Goal: Browse casually: Explore the website without a specific task or goal

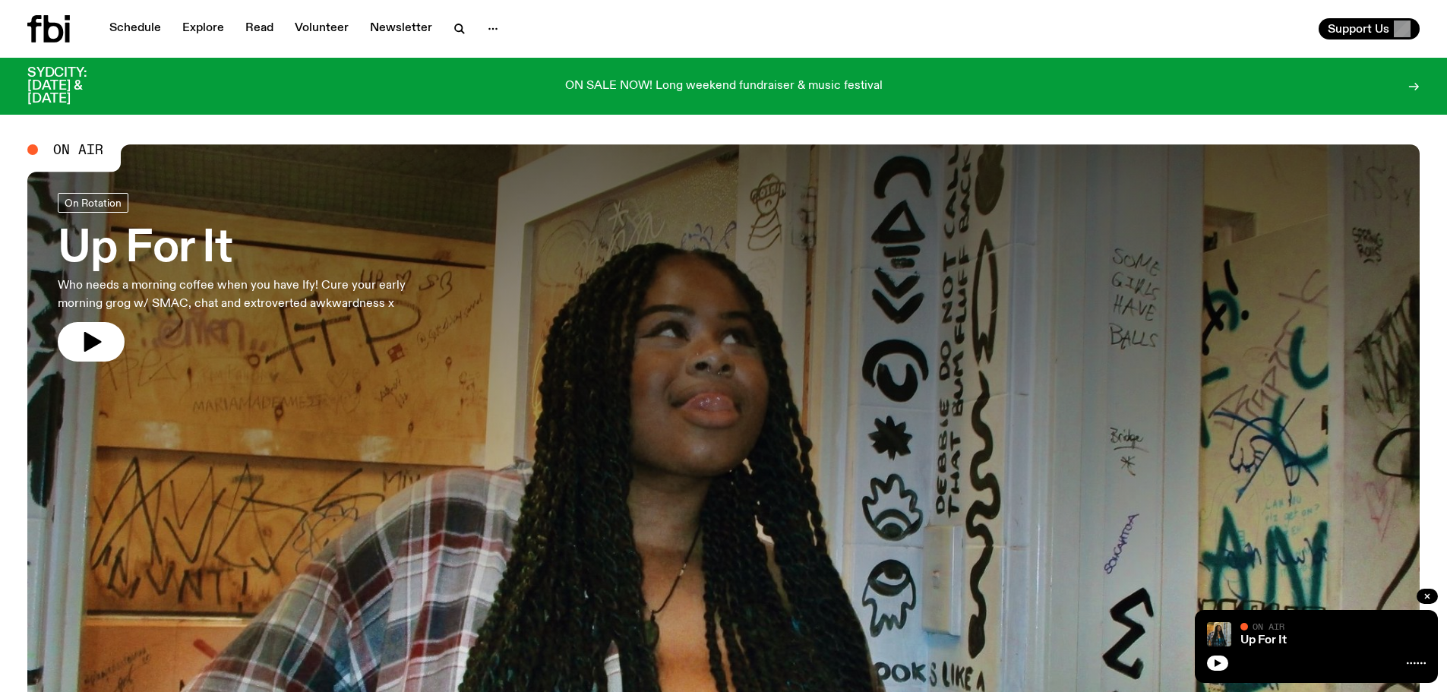
drag, startPoint x: 94, startPoint y: 331, endPoint x: 153, endPoint y: 0, distance: 335.8
click at [94, 331] on icon "button" at bounding box center [91, 342] width 24 height 24
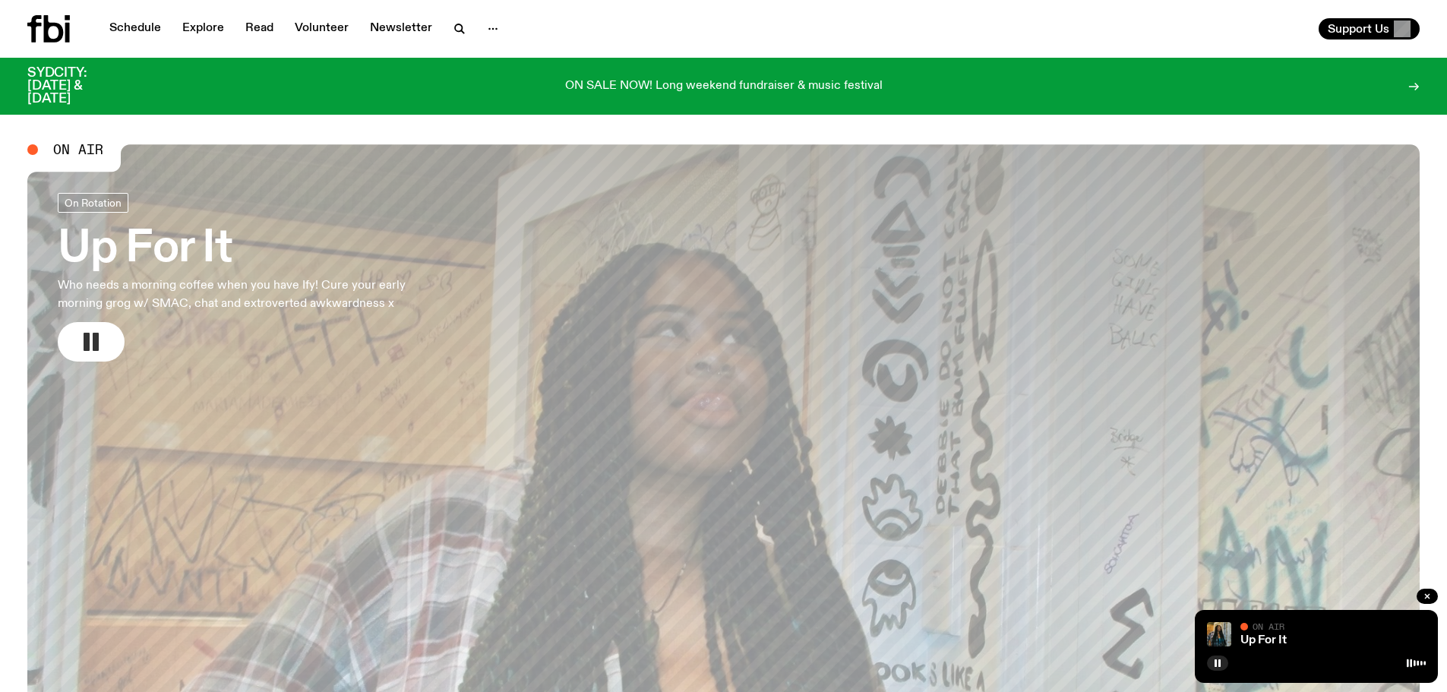
click at [93, 337] on rect "button" at bounding box center [96, 342] width 6 height 18
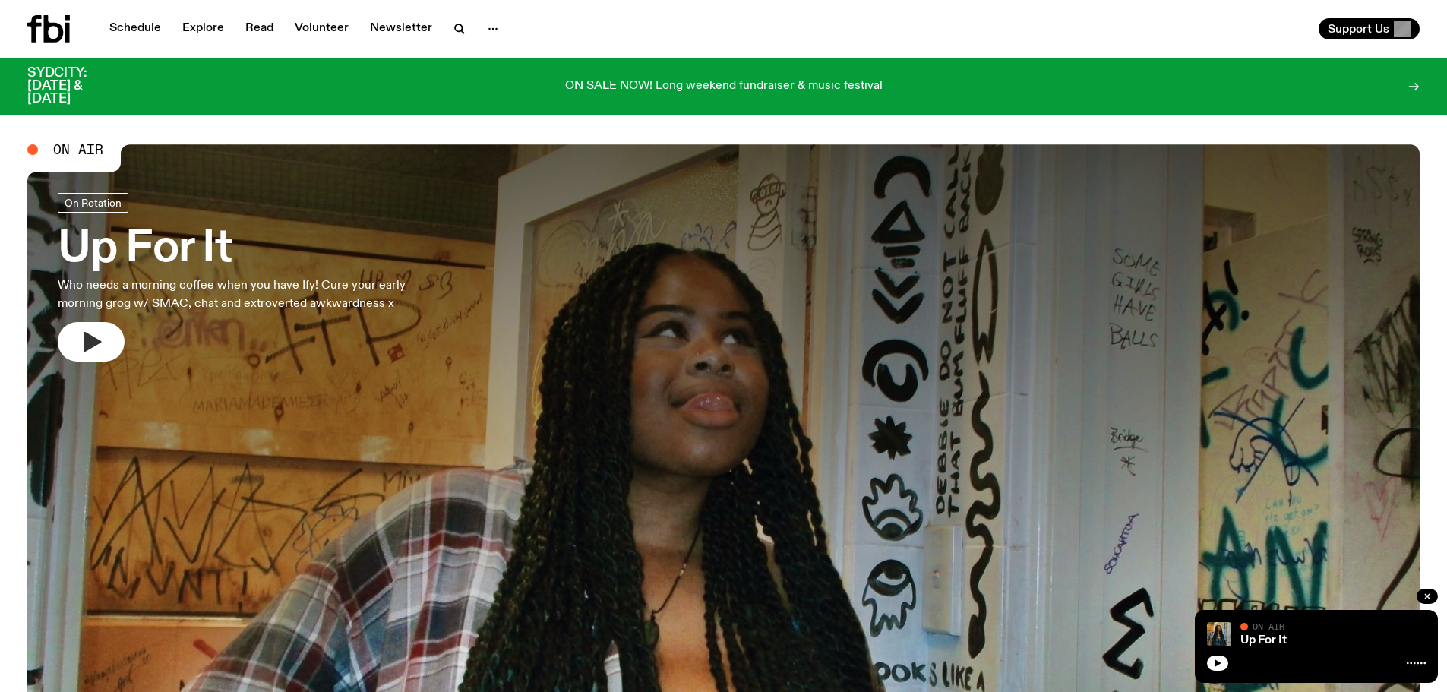
click at [92, 337] on icon "button" at bounding box center [92, 342] width 17 height 20
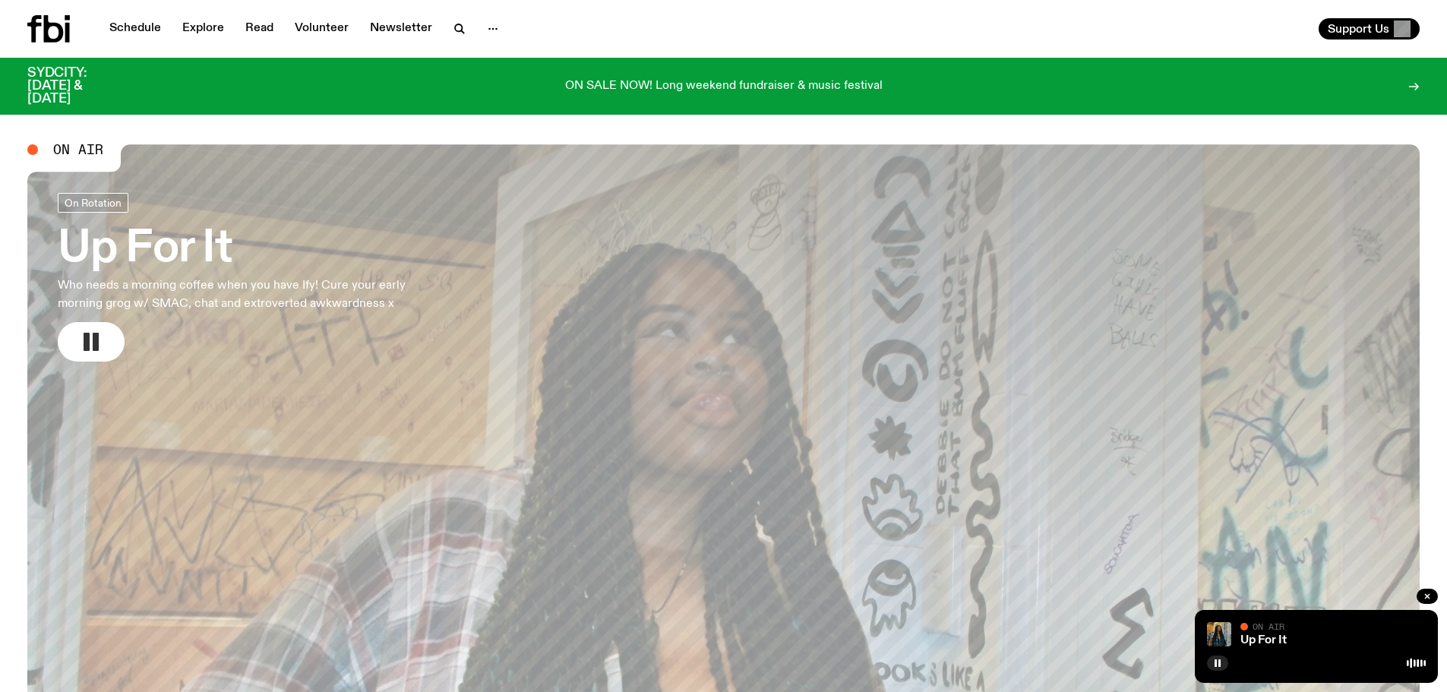
click at [91, 337] on icon "button" at bounding box center [91, 342] width 24 height 24
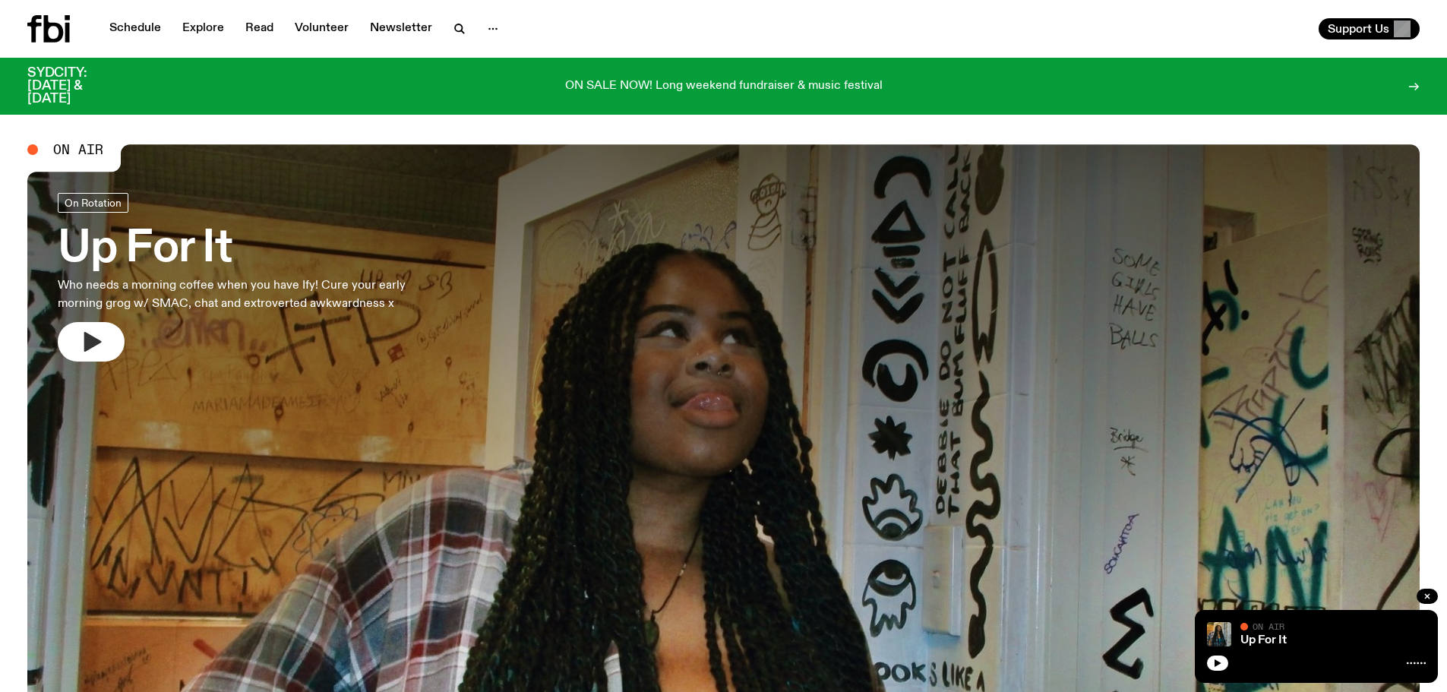
click at [91, 337] on icon "button" at bounding box center [92, 342] width 17 height 20
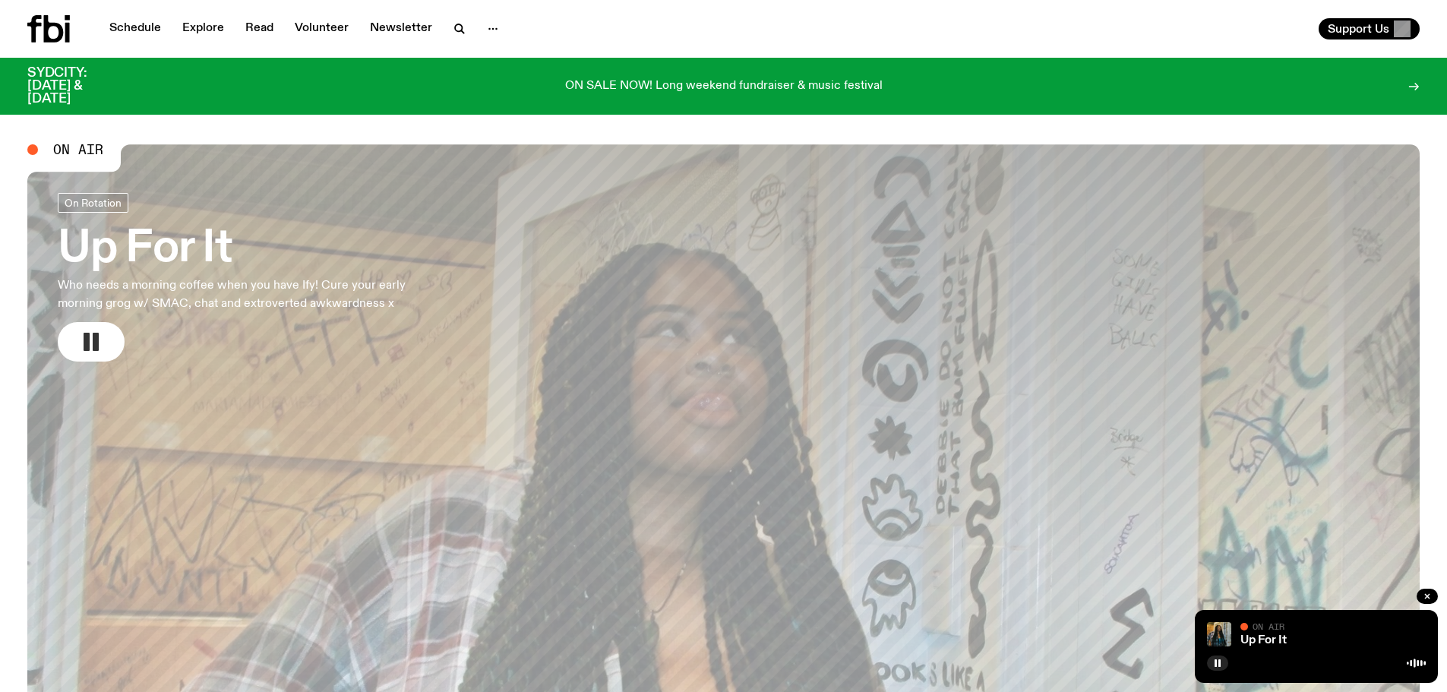
drag, startPoint x: 90, startPoint y: 348, endPoint x: 98, endPoint y: 323, distance: 26.4
click at [91, 345] on icon "button" at bounding box center [91, 342] width 24 height 24
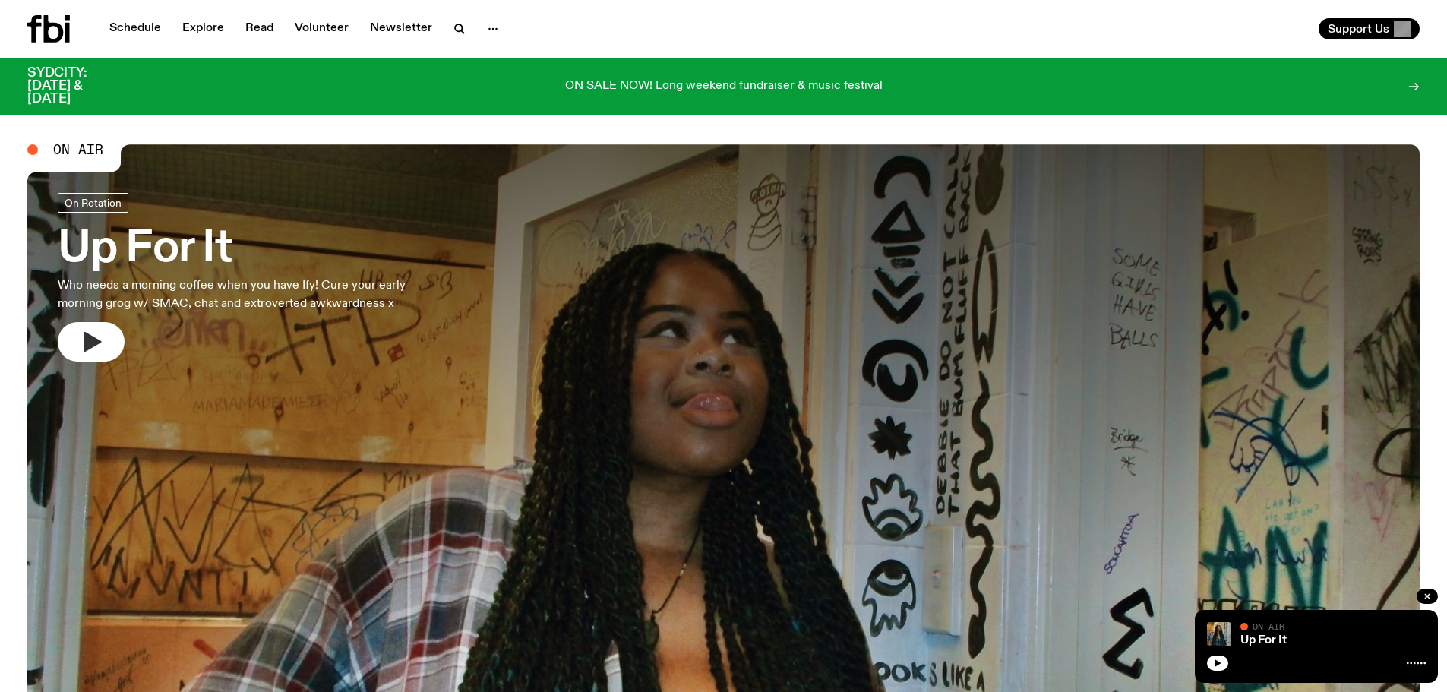
click at [92, 341] on icon "button" at bounding box center [92, 342] width 17 height 20
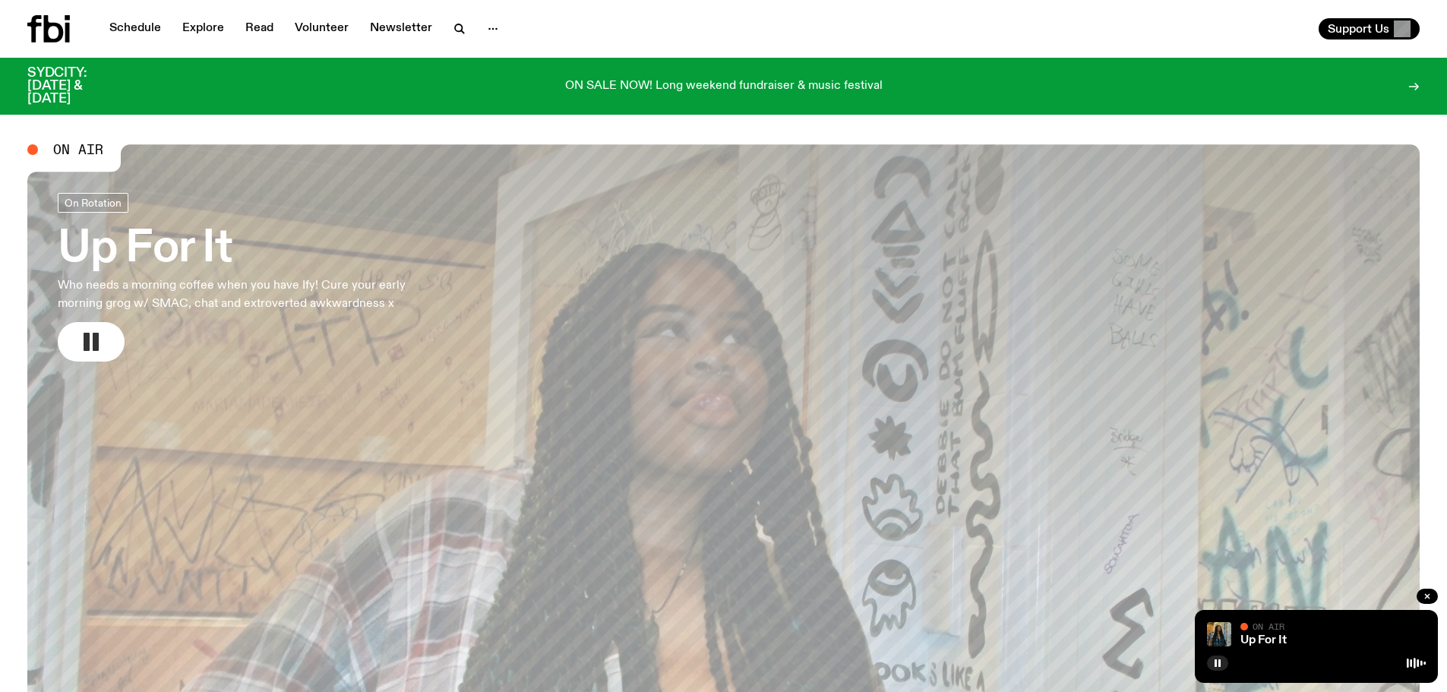
click at [90, 340] on icon "button" at bounding box center [91, 342] width 24 height 24
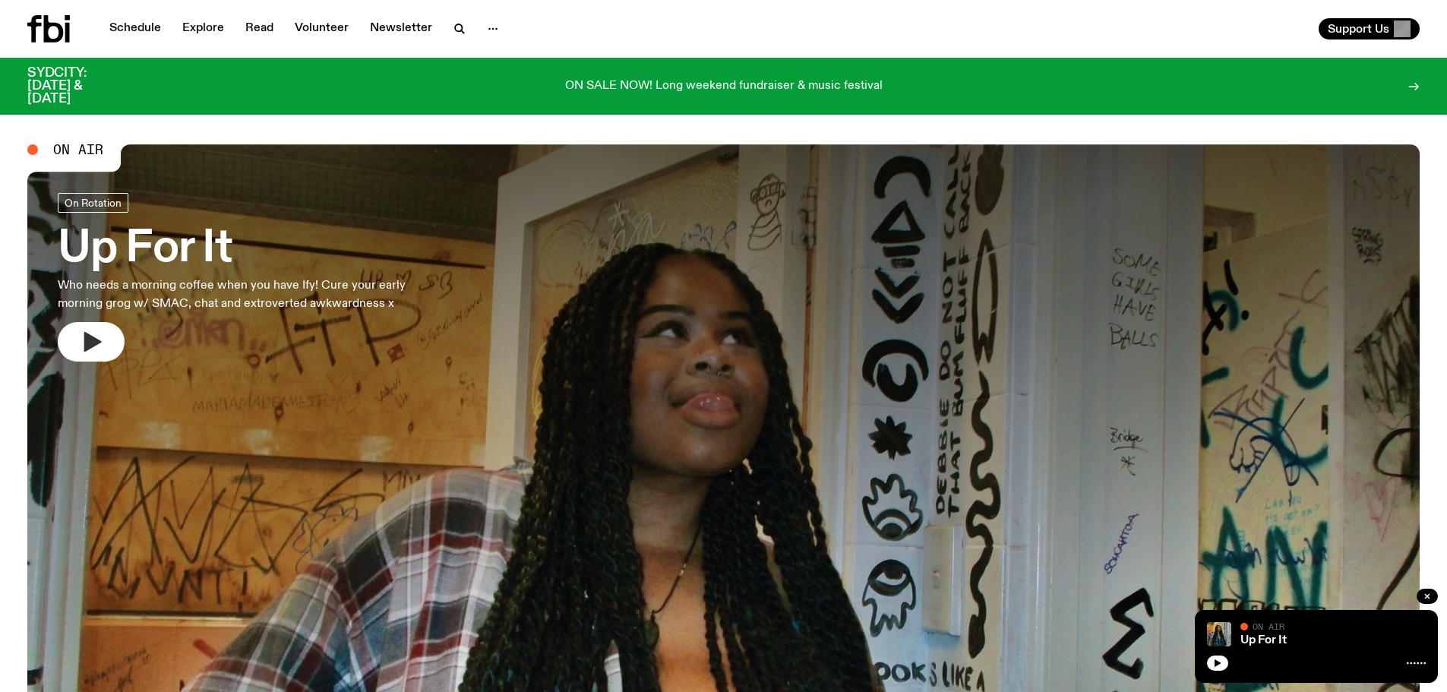
click at [92, 340] on icon "button" at bounding box center [92, 342] width 17 height 20
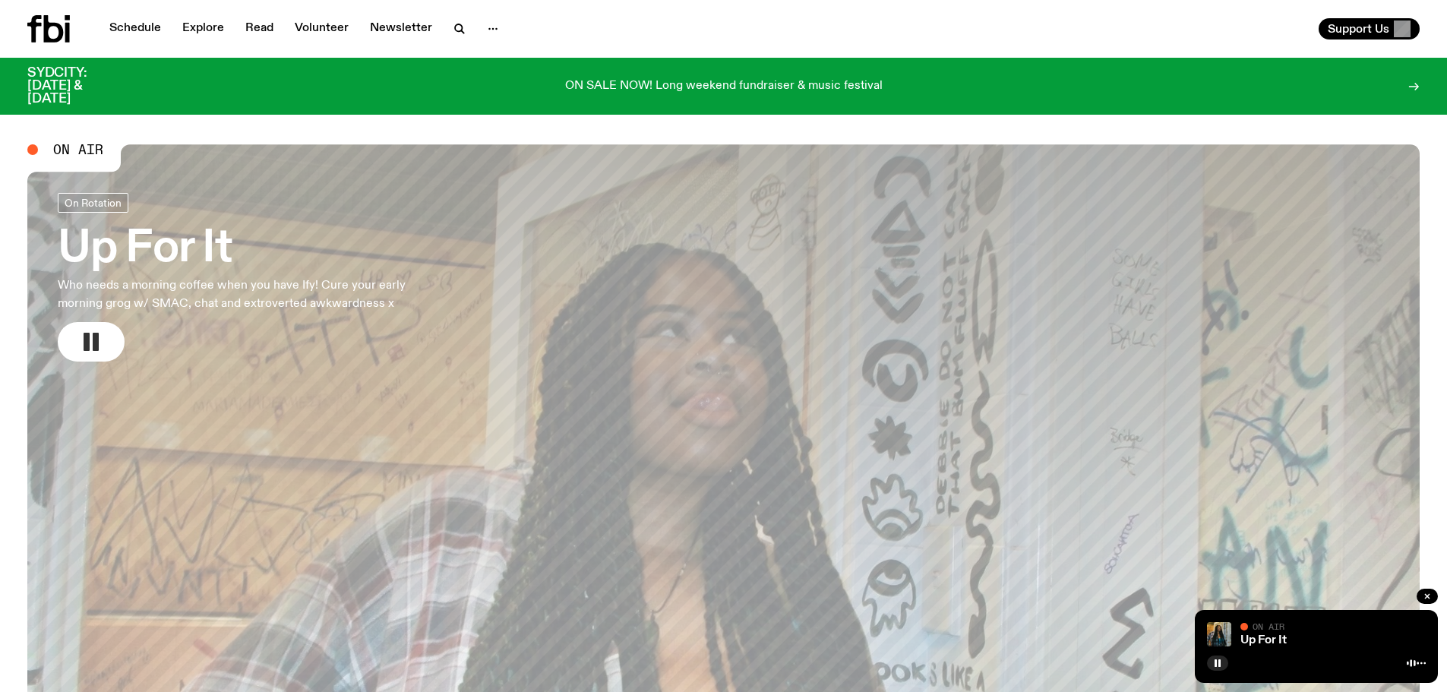
click at [93, 342] on rect "button" at bounding box center [96, 342] width 6 height 18
